Goal: Transaction & Acquisition: Purchase product/service

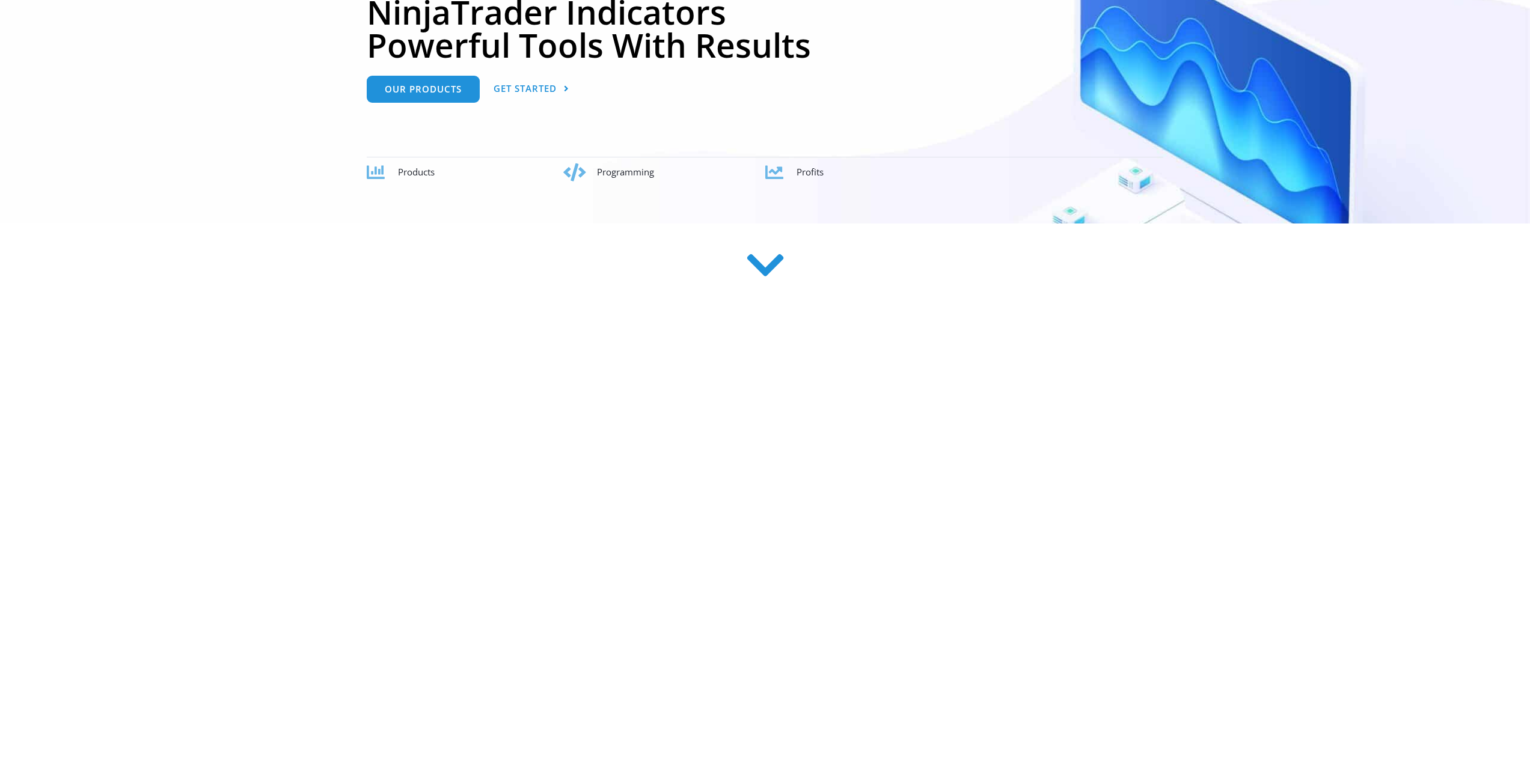
click at [761, 267] on icon at bounding box center [765, 265] width 42 height 42
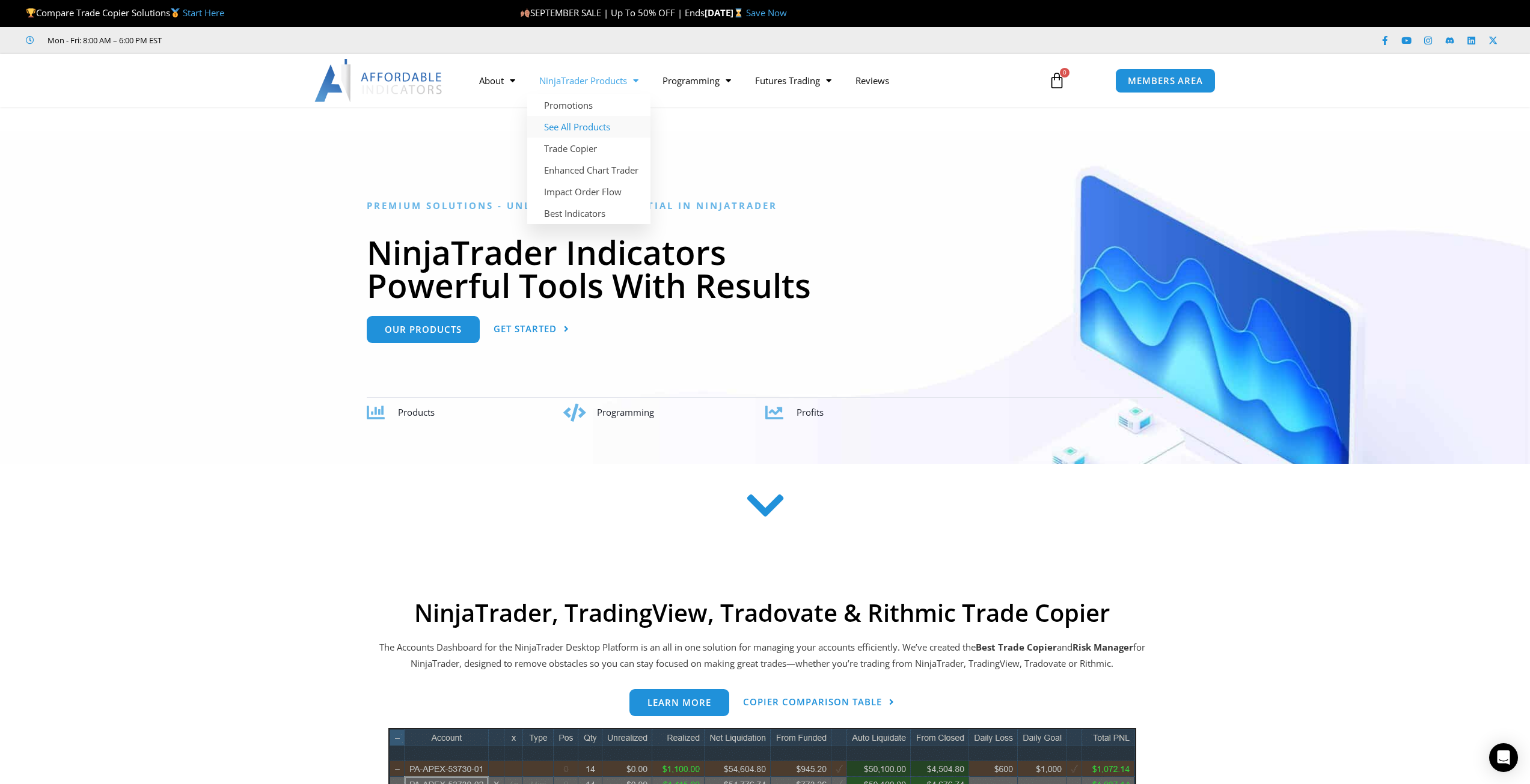
click at [580, 125] on link "See All Products" at bounding box center [589, 127] width 124 height 22
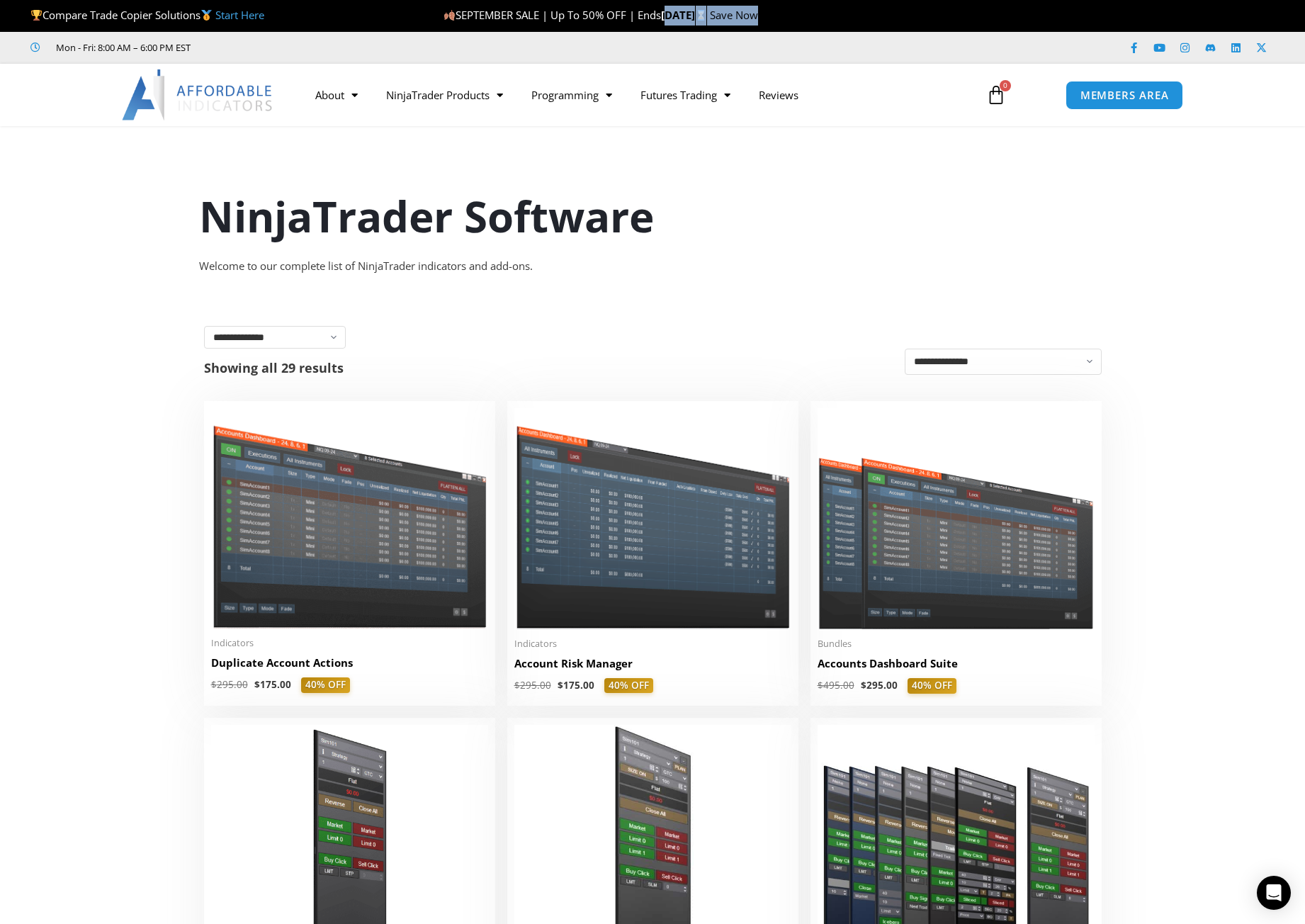
drag, startPoint x: 898, startPoint y: 22, endPoint x: 675, endPoint y: 7, distance: 223.5
click at [675, 7] on p "SEPTEMBER SALE | Up To 50% OFF | Ends [DATE] Save Now" at bounding box center [824, 16] width 761 height 20
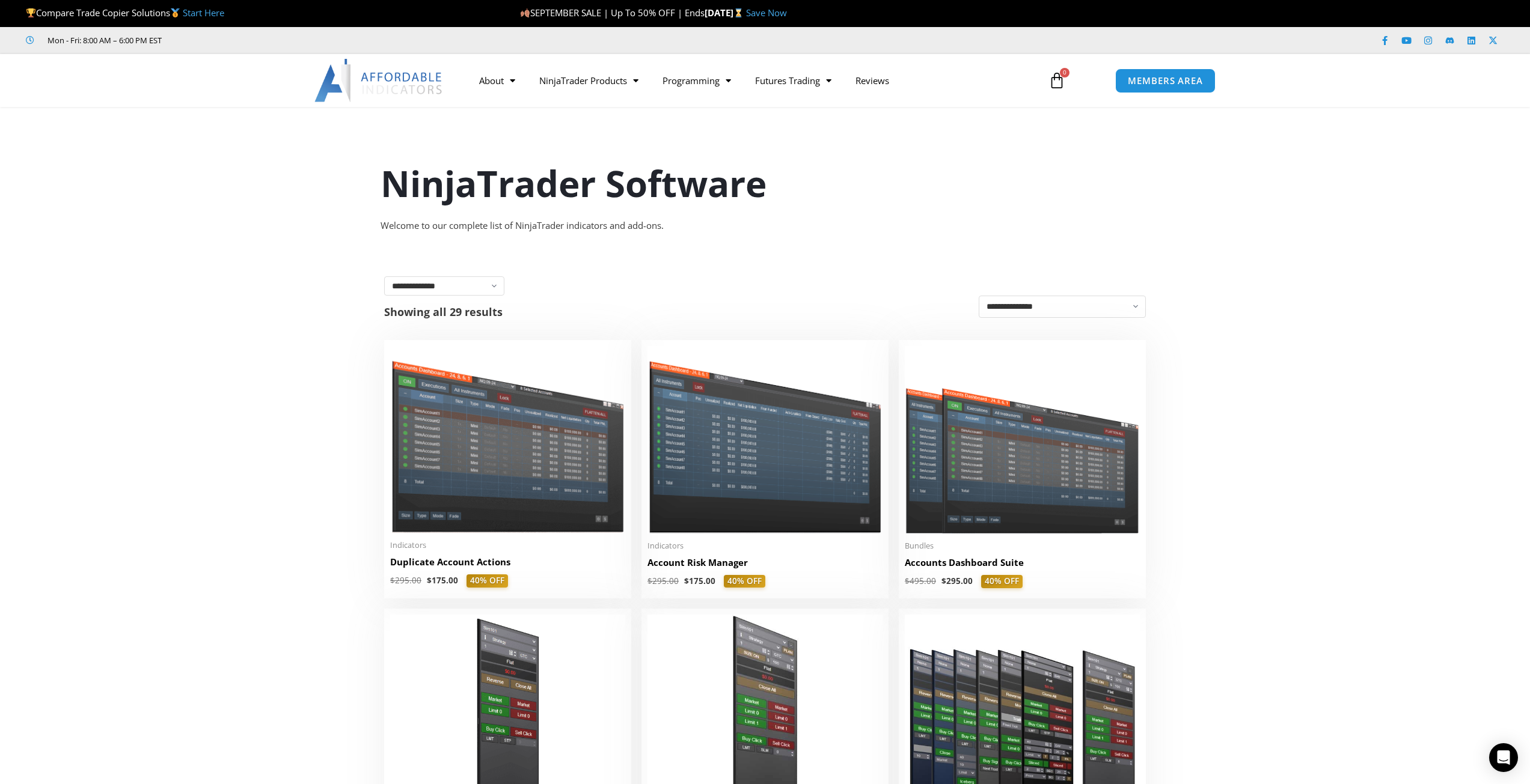
click at [931, 186] on h1 "NinjaTrader Software" at bounding box center [765, 184] width 770 height 51
click at [487, 495] on img at bounding box center [507, 439] width 235 height 187
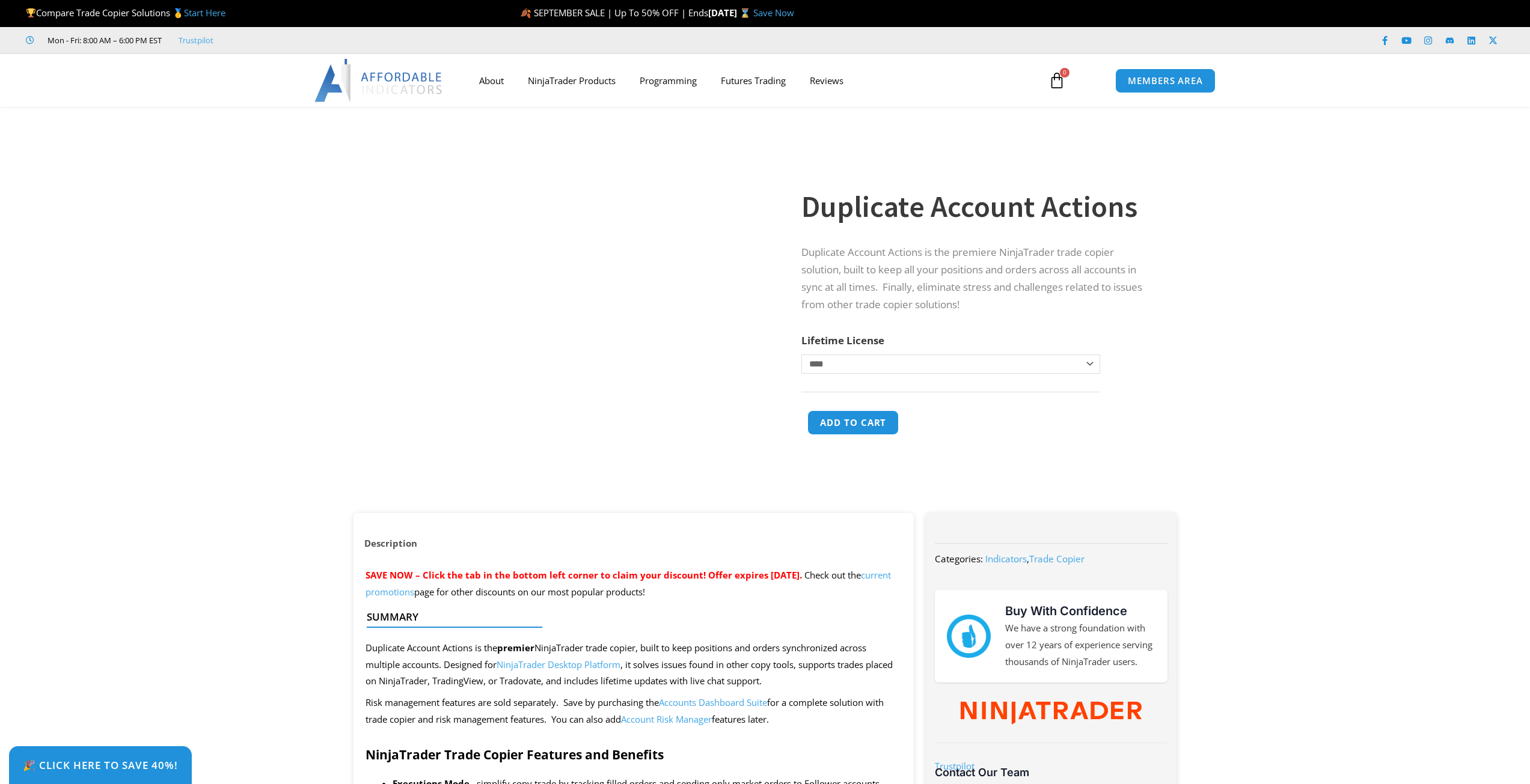
click at [1092, 365] on select "**********" at bounding box center [950, 364] width 298 height 19
click at [1208, 380] on section "**********" at bounding box center [765, 316] width 1530 height 395
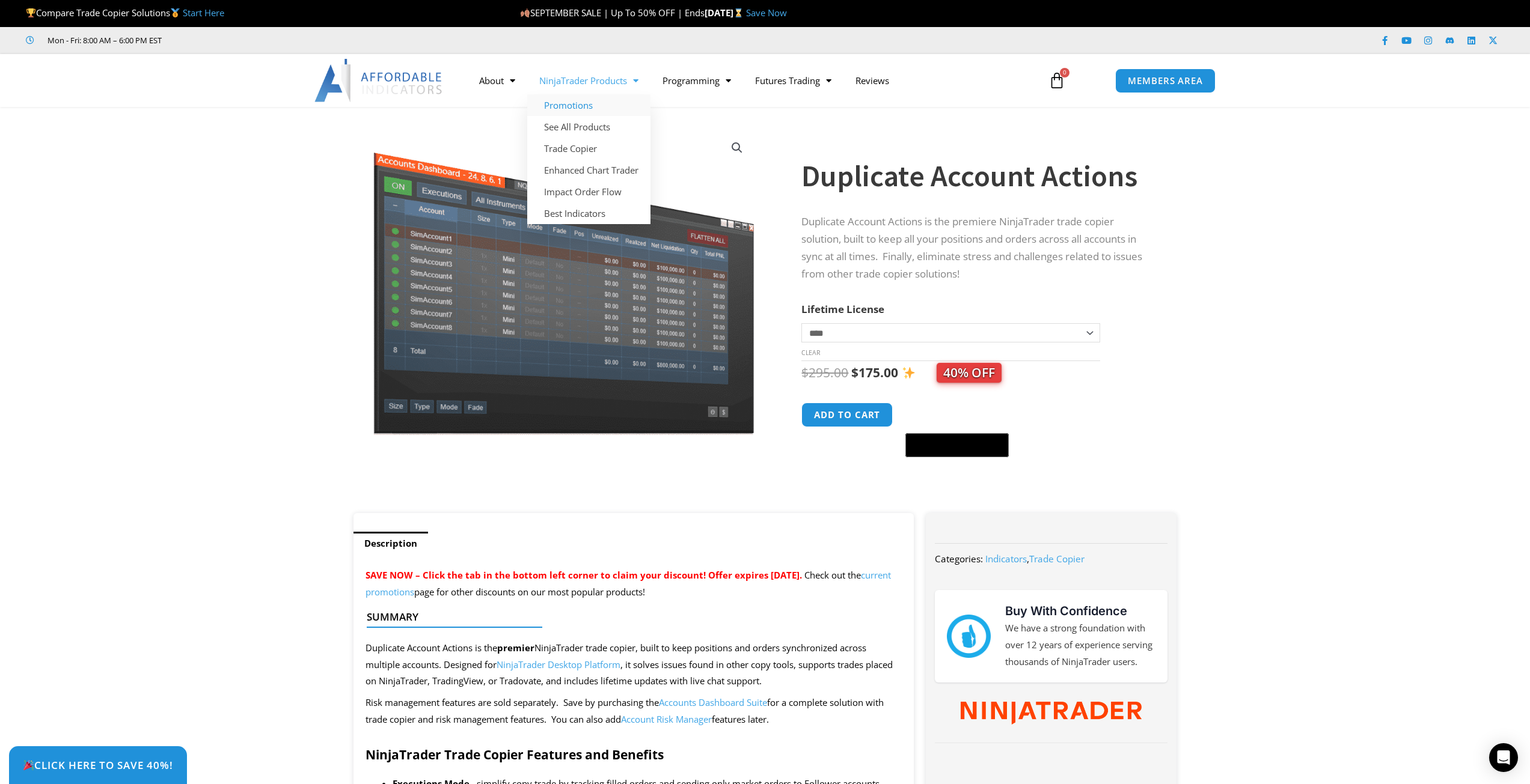
click at [582, 101] on link "Promotions" at bounding box center [589, 105] width 124 height 22
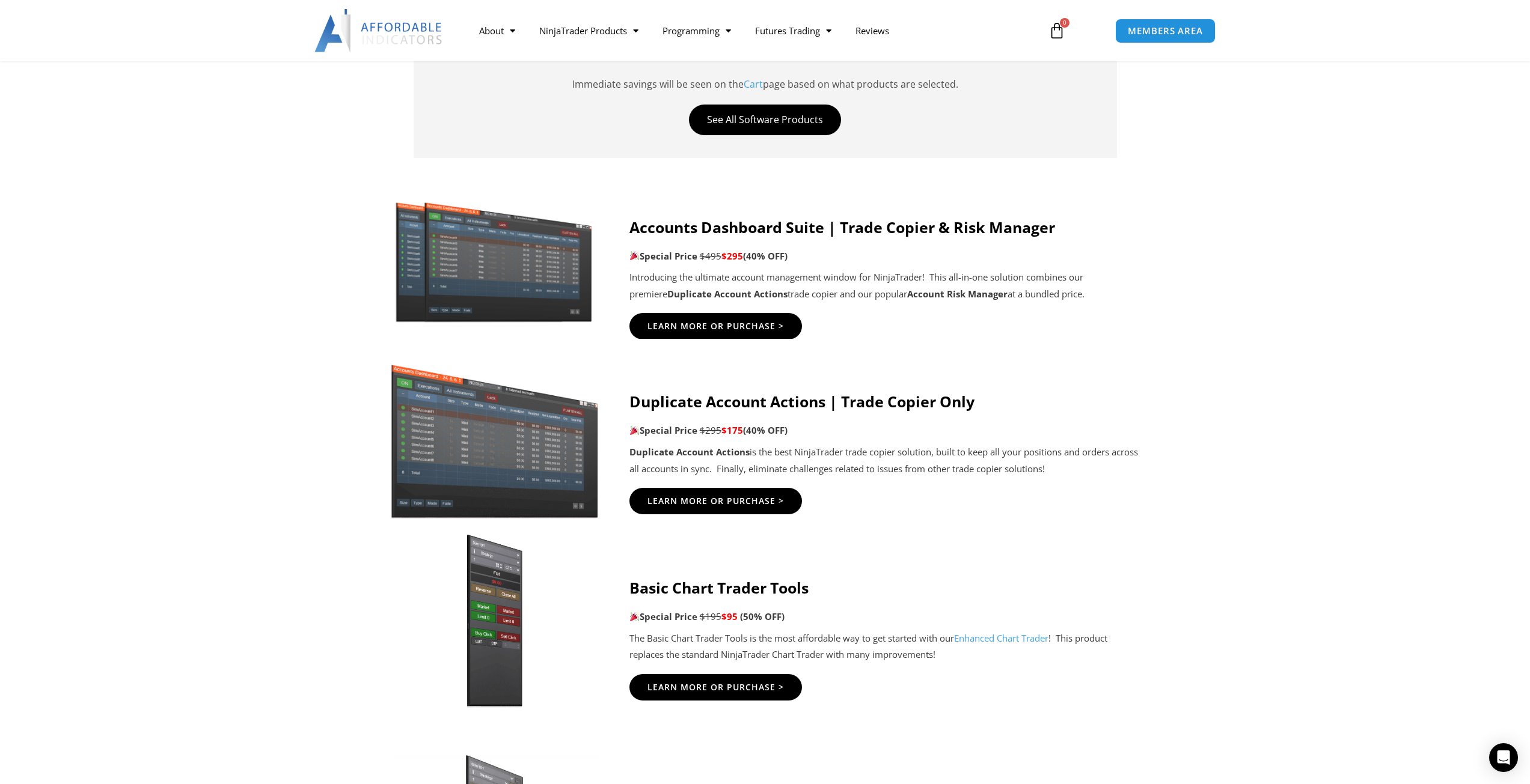
scroll to position [541, 0]
click at [704, 505] on span "Learn More Or Purchase >" at bounding box center [715, 500] width 150 height 9
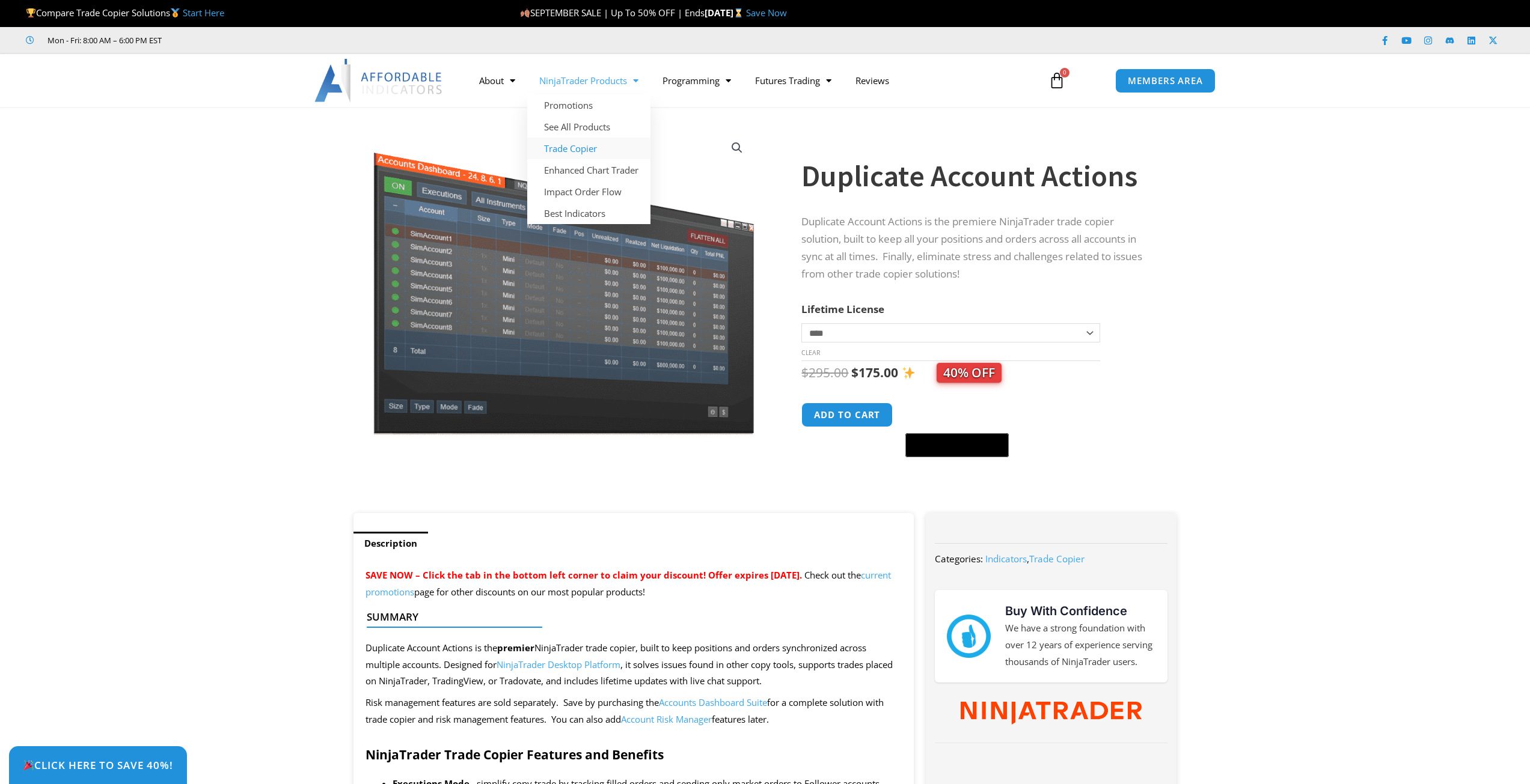
click at [583, 149] on link "Trade Copier" at bounding box center [589, 148] width 124 height 22
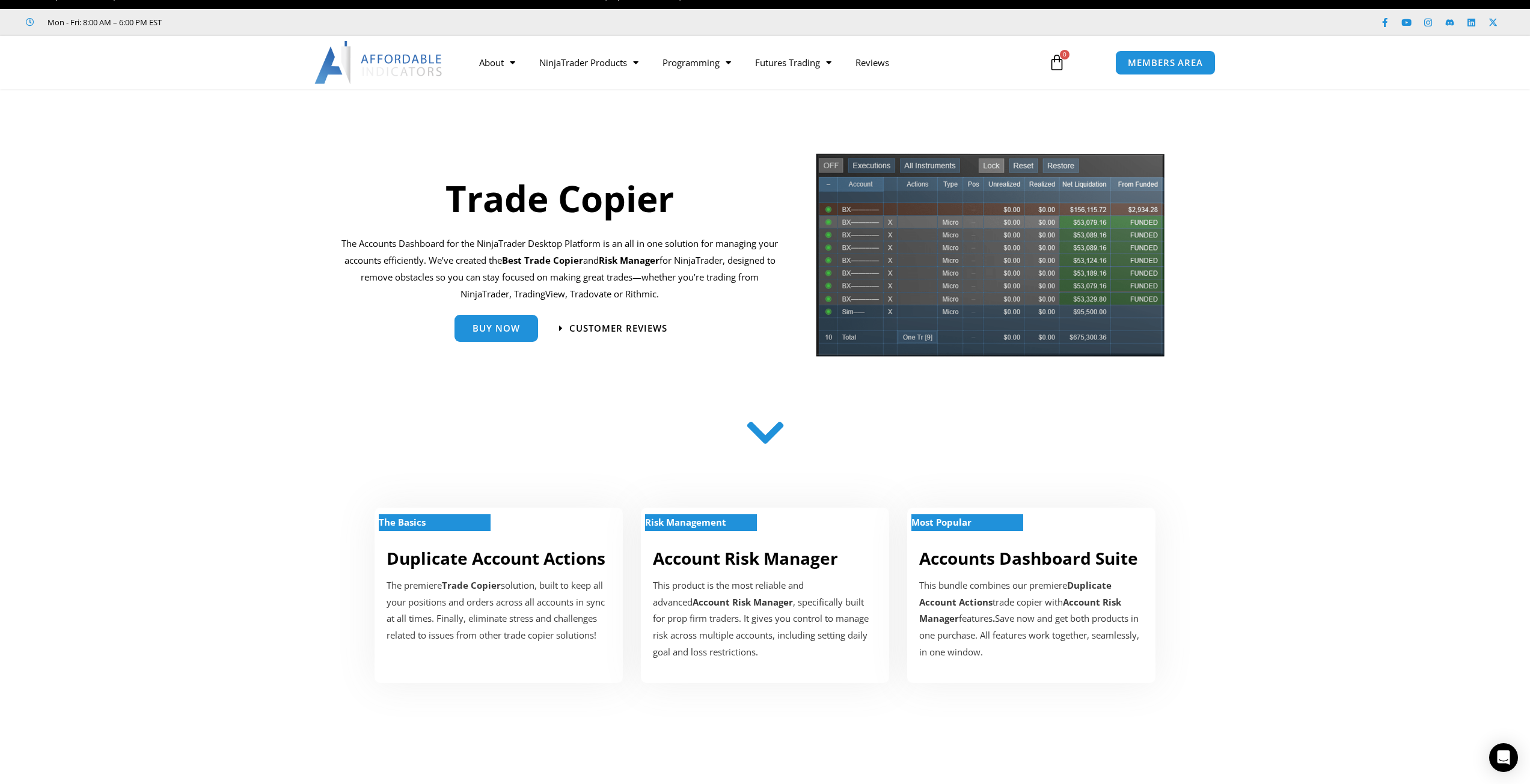
scroll to position [6, 0]
